Goal: Task Accomplishment & Management: Manage account settings

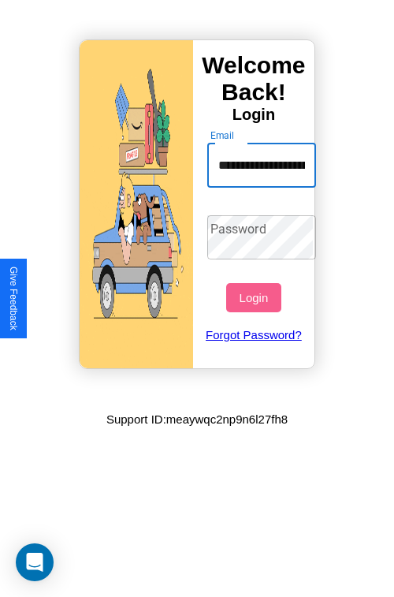
scroll to position [0, 87]
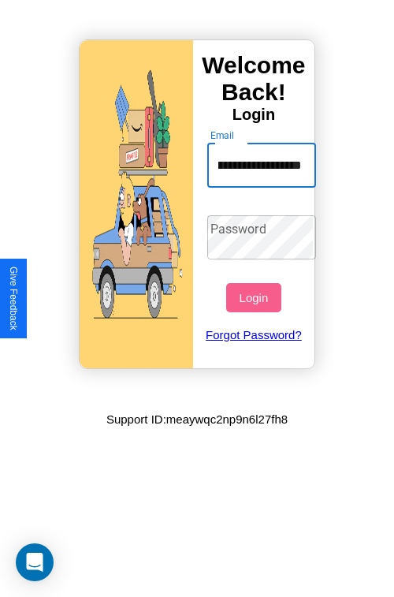
type input "**********"
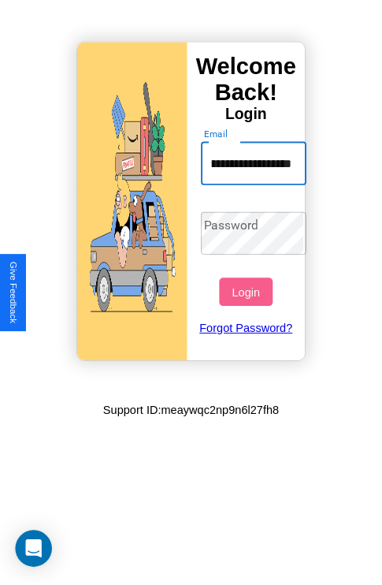
scroll to position [0, 0]
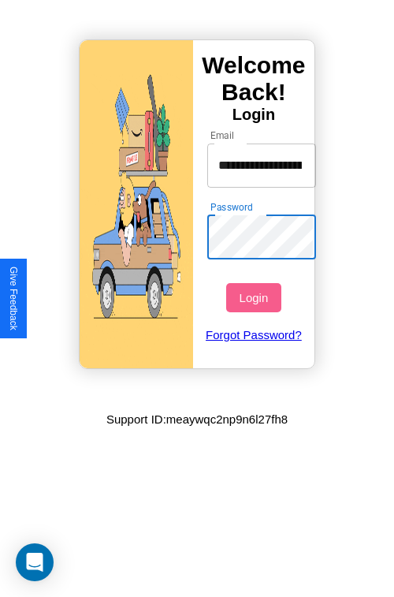
click at [255, 297] on button "Login" at bounding box center [253, 297] width 54 height 29
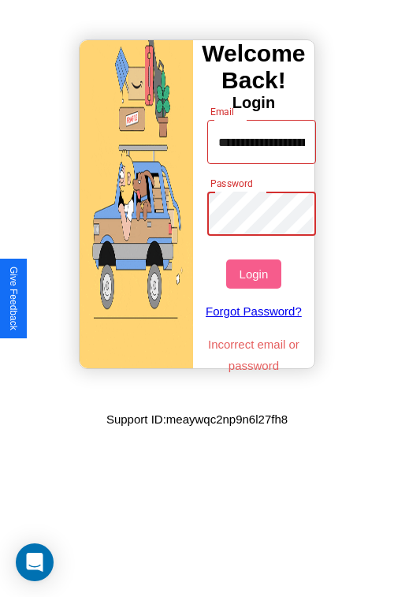
click at [255, 274] on button "Login" at bounding box center [253, 273] width 54 height 29
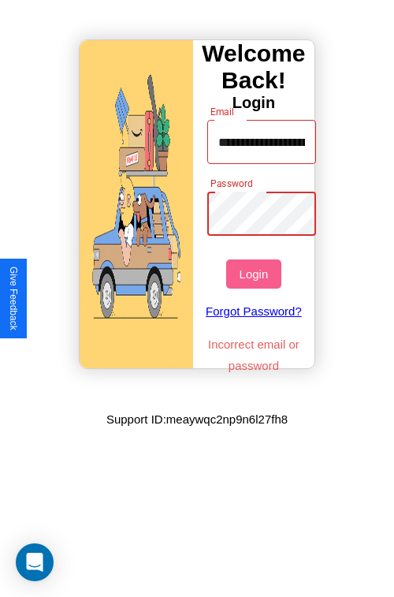
click at [255, 274] on button "Login" at bounding box center [253, 273] width 54 height 29
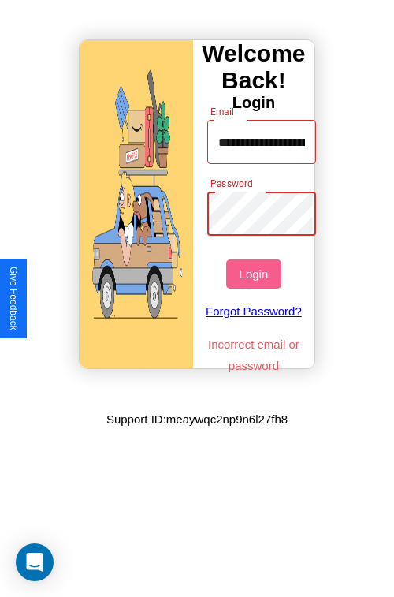
click at [255, 274] on button "Login" at bounding box center [253, 273] width 54 height 29
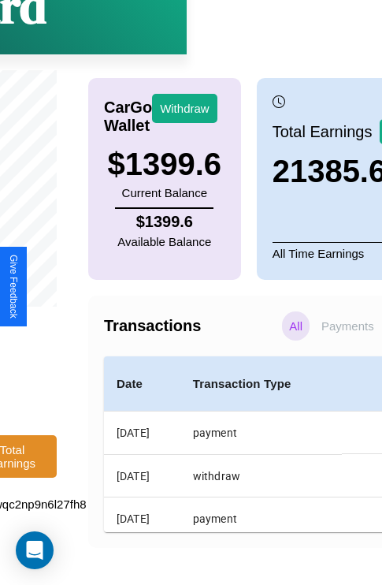
scroll to position [119, 215]
